Goal: Task Accomplishment & Management: Use online tool/utility

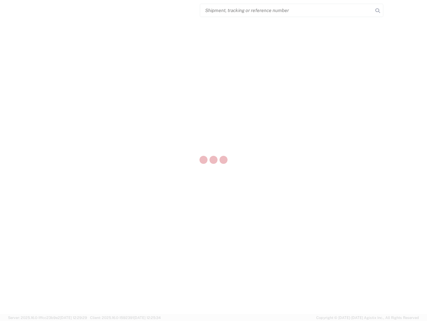
select select "US"
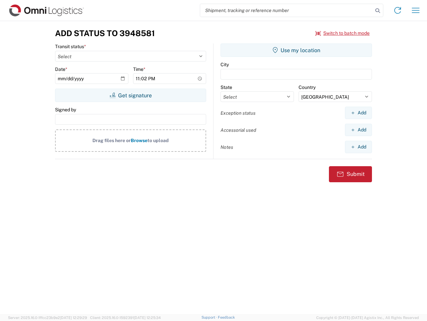
click at [287, 10] on input "search" at bounding box center [286, 10] width 173 height 13
click at [378, 11] on icon at bounding box center [377, 10] width 9 height 9
click at [398, 10] on icon at bounding box center [398, 10] width 11 height 11
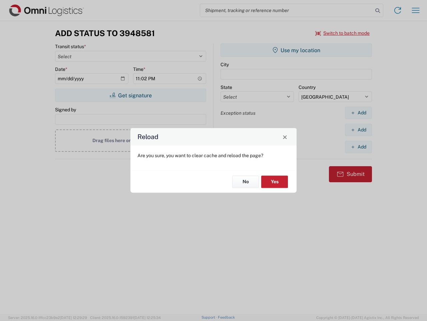
click at [343, 33] on div "Reload Are you sure, you want to clear cache and reload the page? No Yes" at bounding box center [213, 160] width 427 height 321
click at [131, 95] on div "Reload Are you sure, you want to clear cache and reload the page? No Yes" at bounding box center [213, 160] width 427 height 321
click at [297, 50] on div "Reload Are you sure, you want to clear cache and reload the page? No Yes" at bounding box center [213, 160] width 427 height 321
click at [359, 113] on div "Reload Are you sure, you want to clear cache and reload the page? No Yes" at bounding box center [213, 160] width 427 height 321
click at [359, 130] on div "Reload Are you sure, you want to clear cache and reload the page? No Yes" at bounding box center [213, 160] width 427 height 321
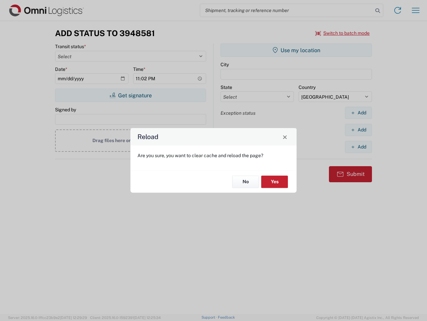
click at [359, 147] on div "Reload Are you sure, you want to clear cache and reload the page? No Yes" at bounding box center [213, 160] width 427 height 321
